Goal: Find specific page/section: Find specific page/section

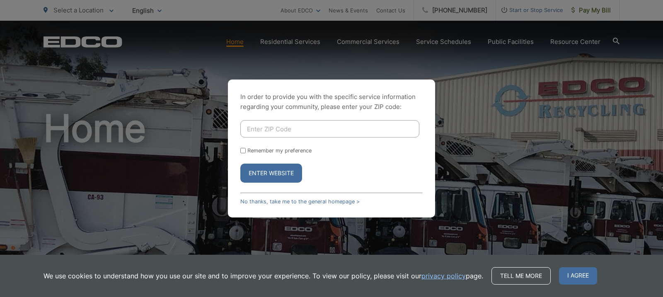
click at [358, 130] on input "Enter ZIP Code" at bounding box center [329, 128] width 179 height 17
type input "92019"
click at [288, 167] on button "Enter Website" at bounding box center [271, 173] width 62 height 19
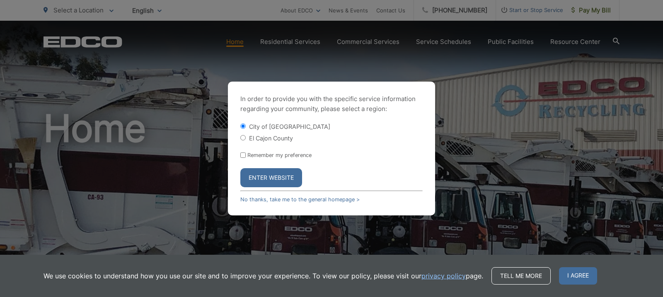
click at [244, 136] on input "El Cajon County" at bounding box center [242, 137] width 5 height 5
radio input "true"
click at [275, 183] on button "Enter Website" at bounding box center [271, 177] width 62 height 19
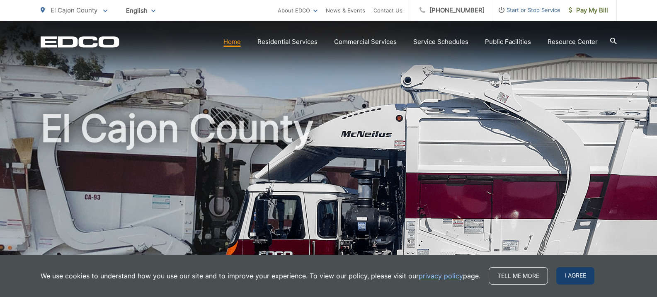
click at [568, 276] on span "I agree" at bounding box center [575, 275] width 38 height 17
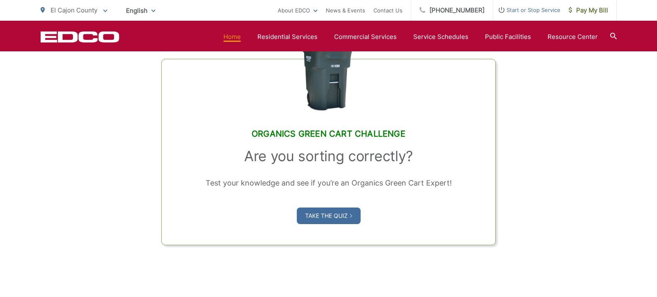
scroll to position [401, 0]
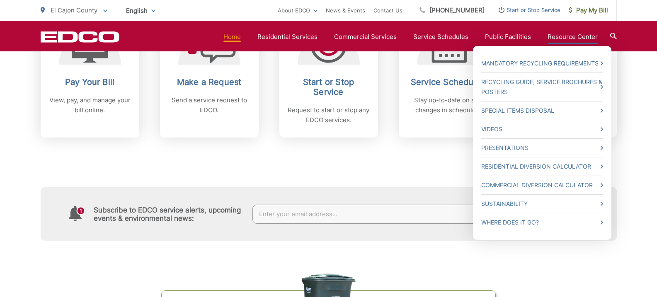
click at [566, 33] on link "Resource Center" at bounding box center [572, 37] width 50 height 10
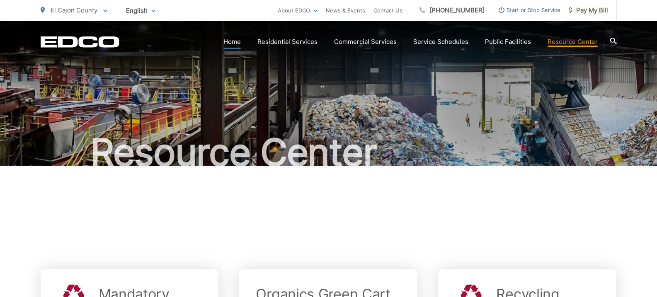
click at [234, 38] on link "Home" at bounding box center [231, 42] width 17 height 10
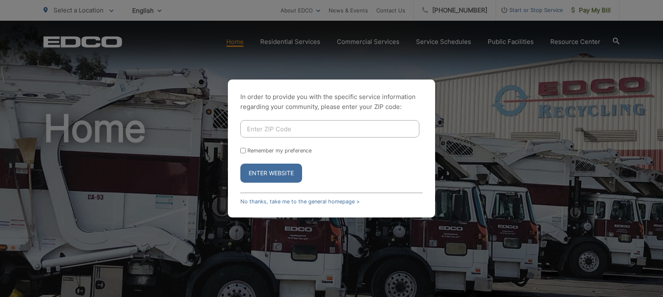
click at [358, 127] on input "Enter ZIP Code" at bounding box center [329, 128] width 179 height 17
type input "92019"
click at [270, 172] on button "Enter Website" at bounding box center [271, 173] width 62 height 19
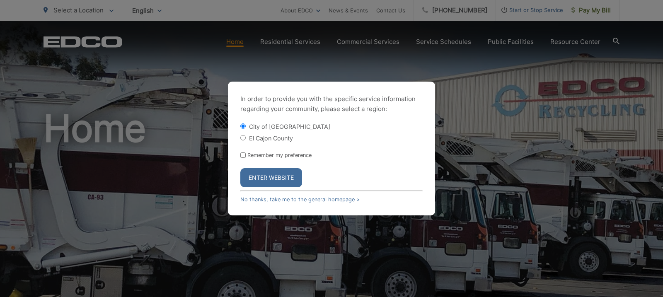
click at [276, 174] on button "Enter Website" at bounding box center [271, 177] width 62 height 19
